Goal: Task Accomplishment & Management: Manage account settings

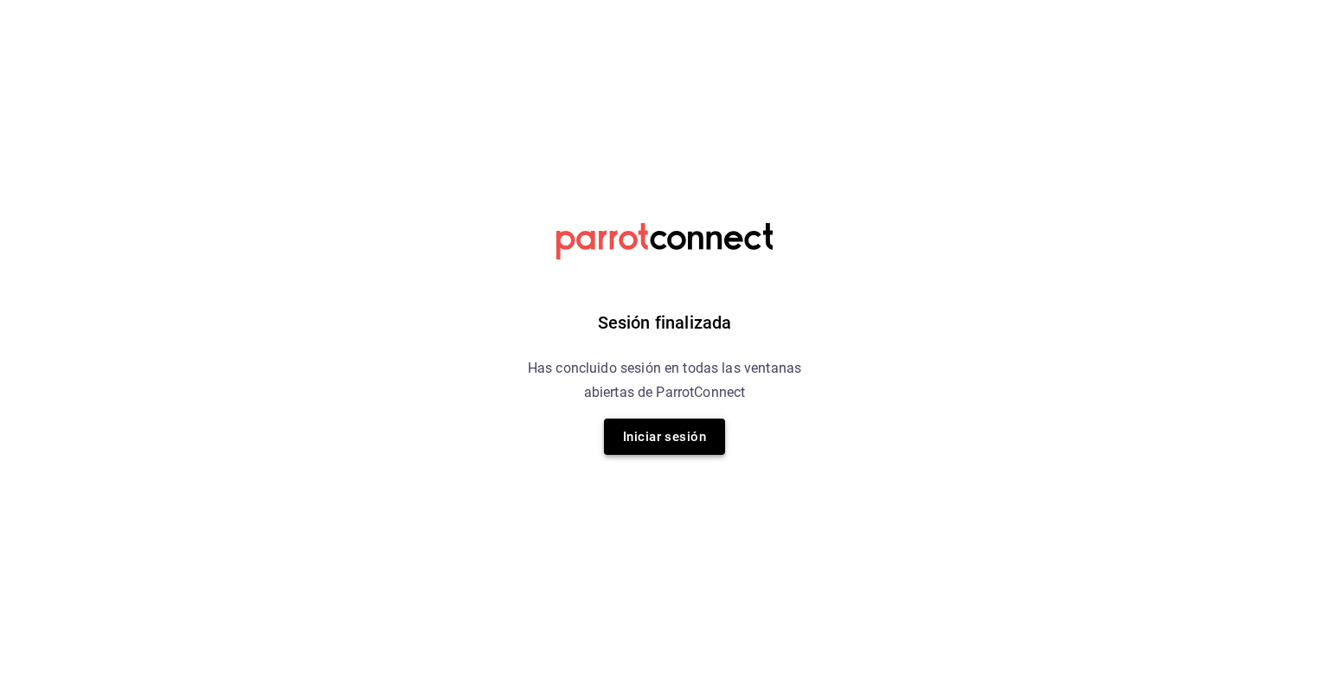
click at [675, 419] on button "Iniciar sesión" at bounding box center [664, 437] width 121 height 36
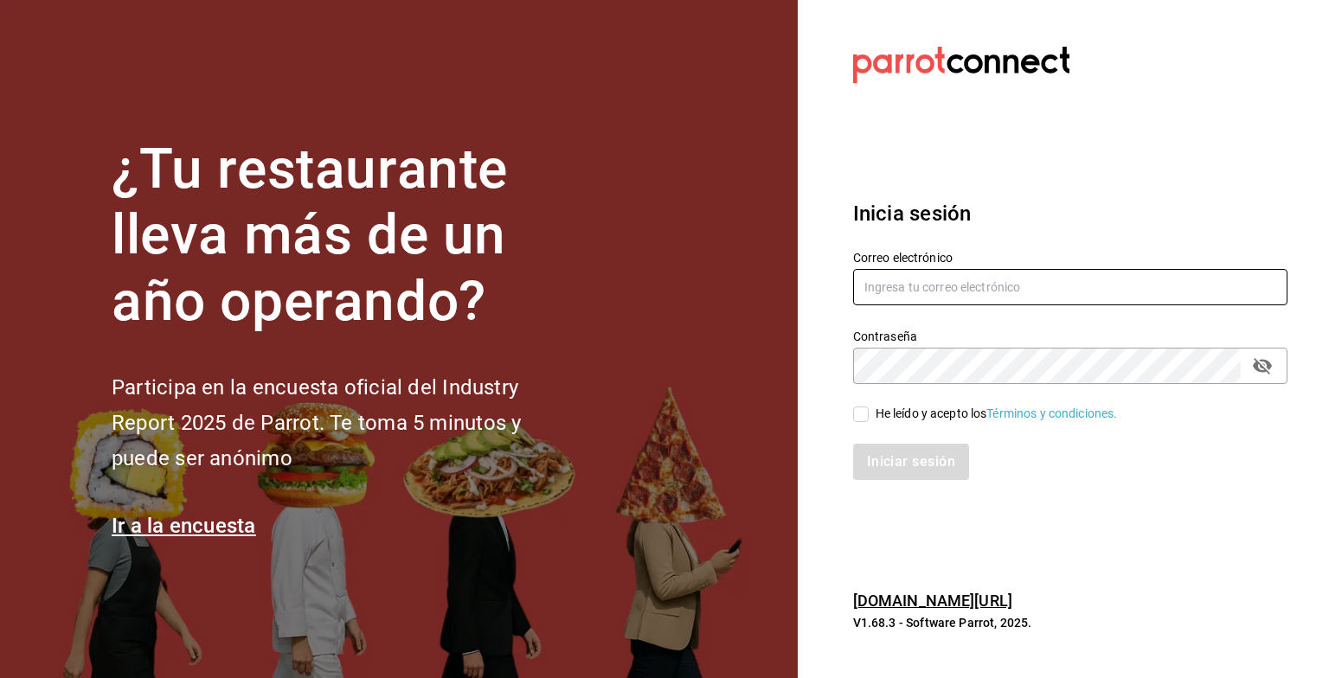
type input "grupofranquicias@juriquilla.com"
click at [855, 411] on input "He leído y acepto los Términos y condiciones." at bounding box center [861, 415] width 16 height 16
checkbox input "true"
click at [885, 455] on button "Iniciar sesión" at bounding box center [912, 462] width 118 height 36
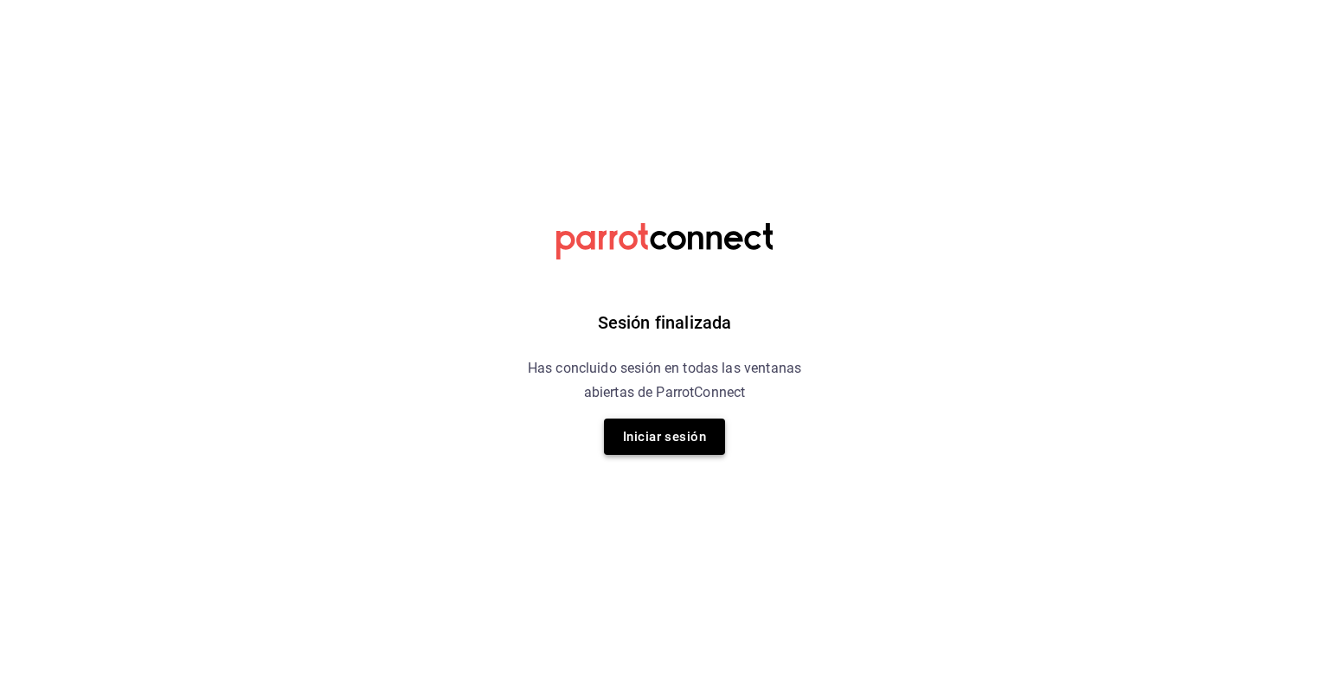
click at [683, 429] on button "Iniciar sesión" at bounding box center [664, 437] width 121 height 36
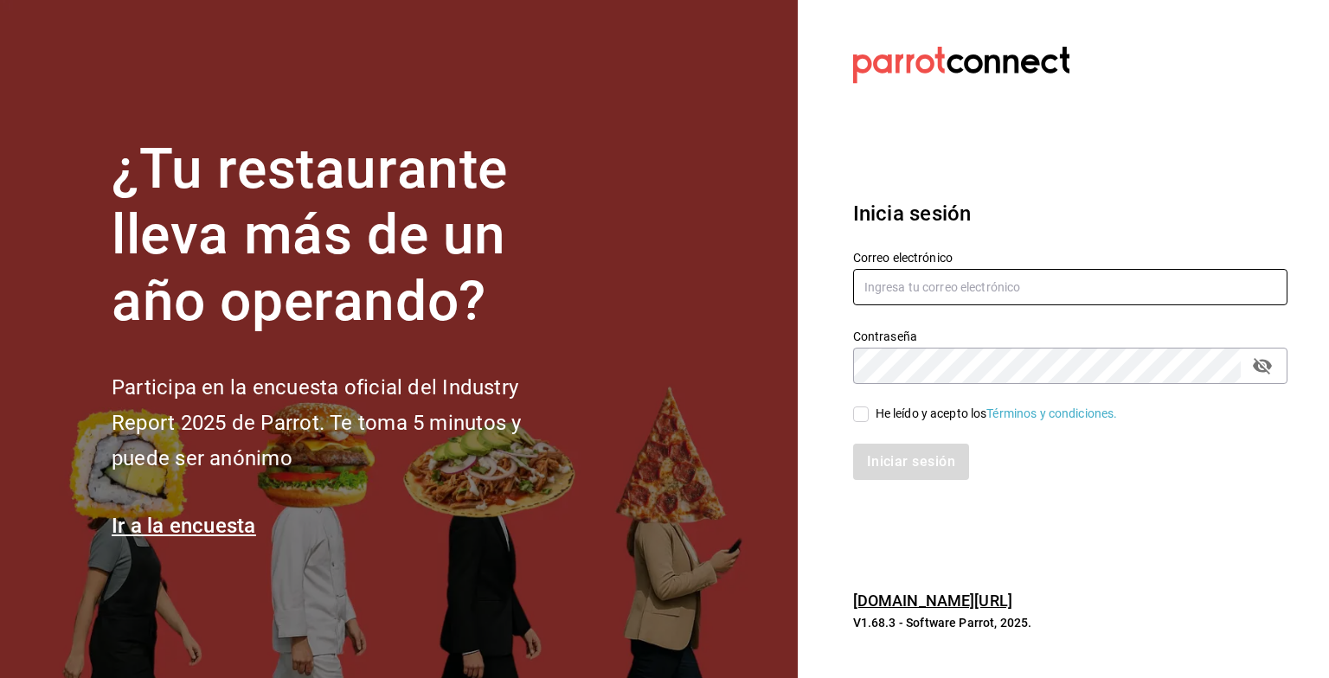
type input "grupofranquicias@juriquilla.com"
click at [856, 412] on input "He leído y acepto los Términos y condiciones." at bounding box center [861, 415] width 16 height 16
checkbox input "true"
click at [860, 455] on button "Iniciar sesión" at bounding box center [912, 462] width 118 height 36
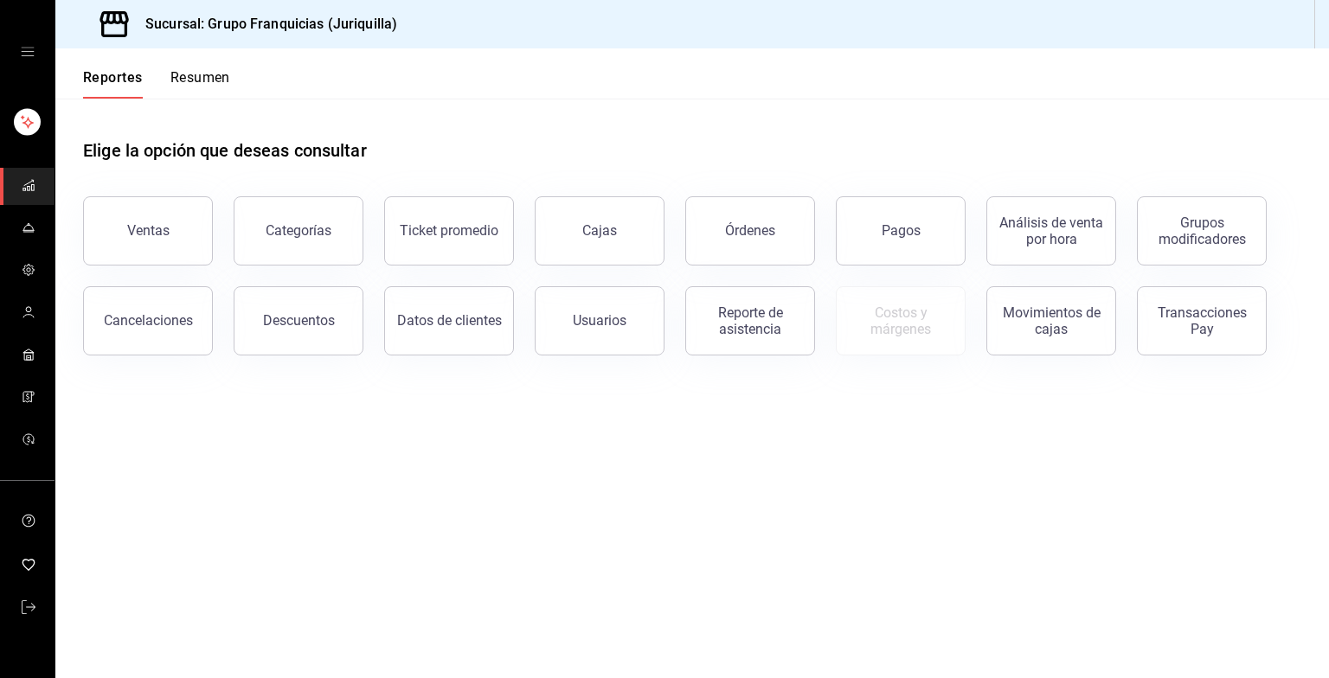
click at [210, 75] on button "Resumen" at bounding box center [200, 83] width 60 height 29
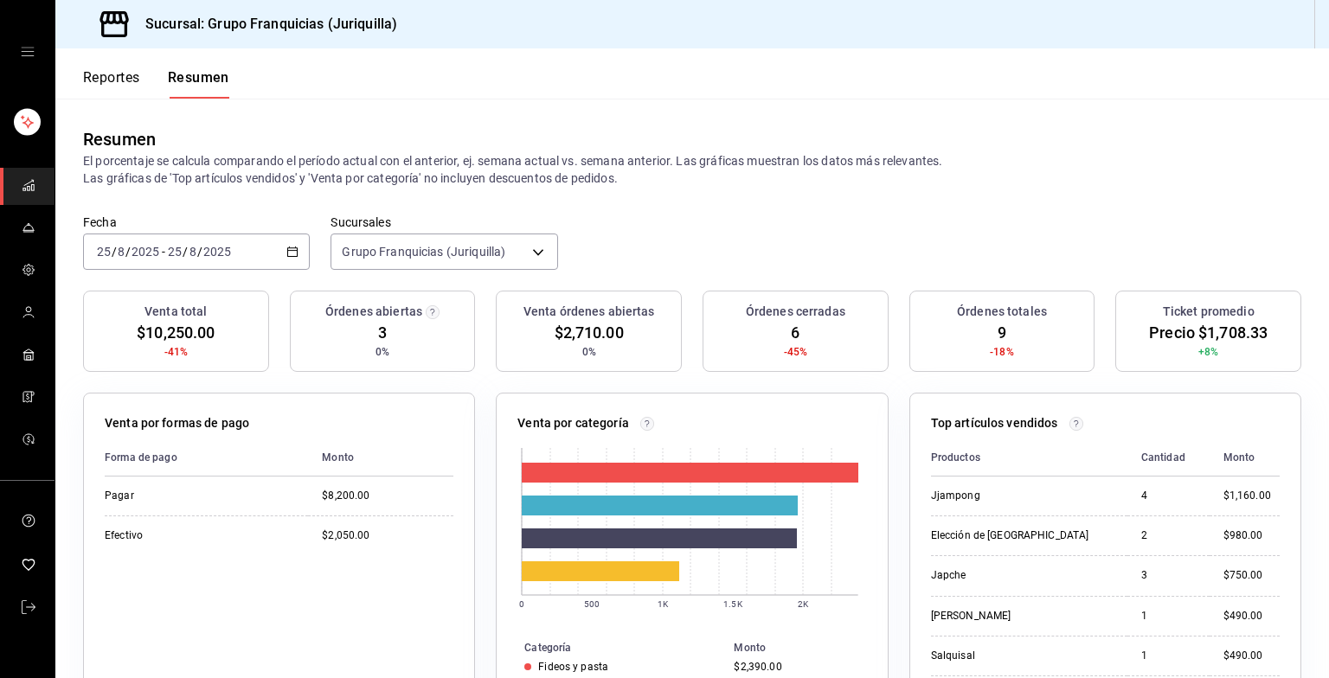
click at [183, 310] on h3 "Venta total" at bounding box center [175, 312] width 62 height 18
click at [156, 291] on div "Venta total $10,250.00 -41%" at bounding box center [176, 331] width 186 height 81
click at [262, 245] on div "[DATE] [DATE] - [DATE] [DATE]" at bounding box center [196, 252] width 227 height 36
click at [143, 293] on li "Hoy" at bounding box center [165, 304] width 162 height 39
